Goal: Check status: Check status

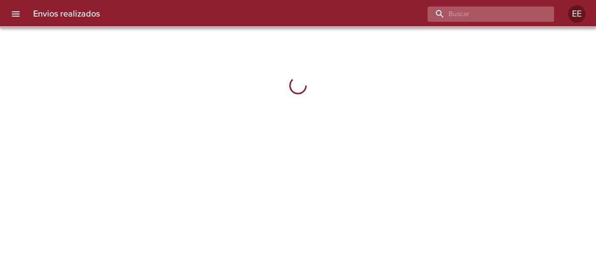
click at [489, 14] on input "buscar" at bounding box center [484, 14] width 112 height 15
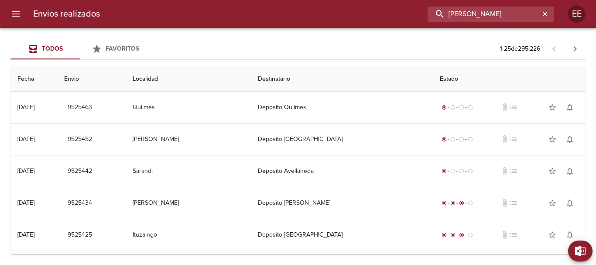
type input "[PERSON_NAME]"
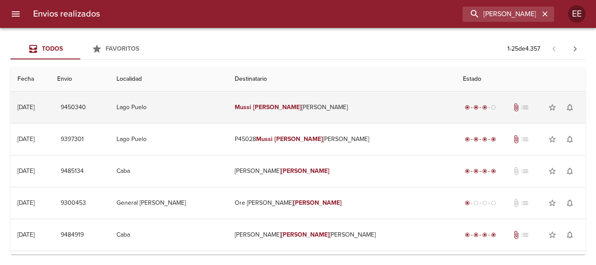
click at [310, 113] on td "[PERSON_NAME] [PERSON_NAME]" at bounding box center [342, 107] width 228 height 31
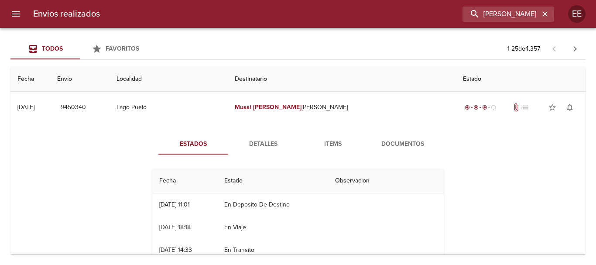
click at [98, 124] on div "Estados Detalles Items Documentos Fecha Estado Observacion 18/08 [DATE] 11:01 E…" at bounding box center [297, 234] width 561 height 223
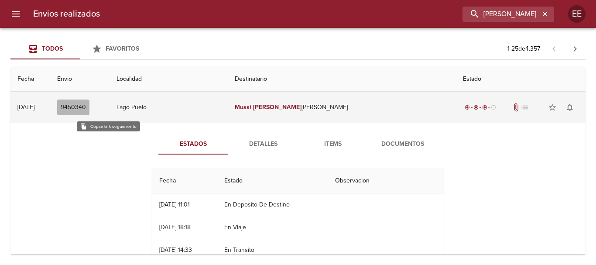
click at [86, 109] on span "9450340" at bounding box center [73, 107] width 25 height 11
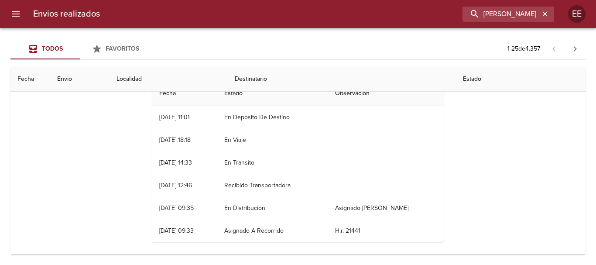
scroll to position [44, 0]
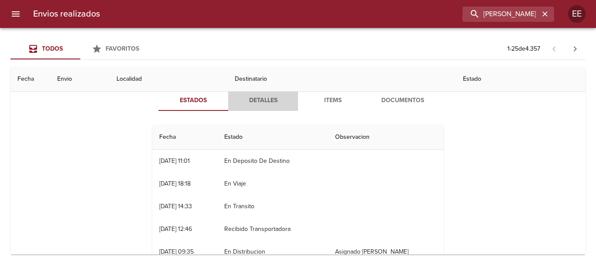
click at [262, 103] on span "Detalles" at bounding box center [262, 100] width 59 height 11
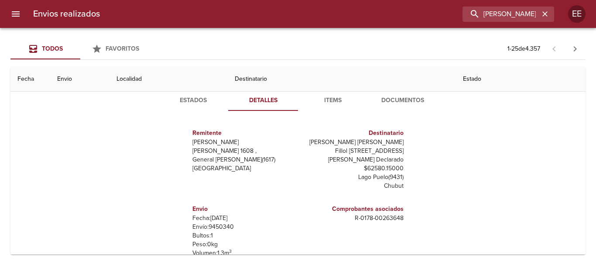
click at [340, 103] on span "Items" at bounding box center [332, 100] width 59 height 11
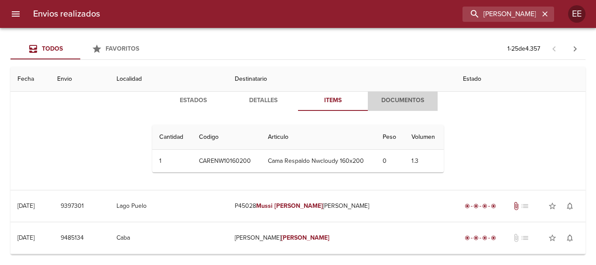
click at [394, 101] on span "Documentos" at bounding box center [402, 100] width 59 height 11
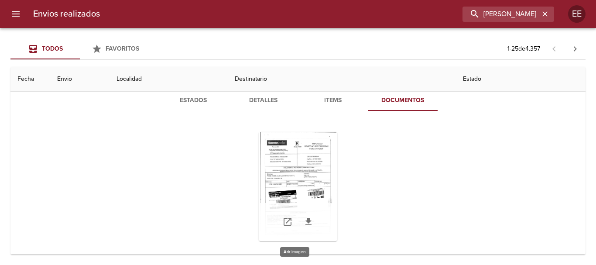
click at [295, 181] on div "Tabla de envíos del cliente" at bounding box center [298, 186] width 79 height 109
